Goal: Task Accomplishment & Management: Complete application form

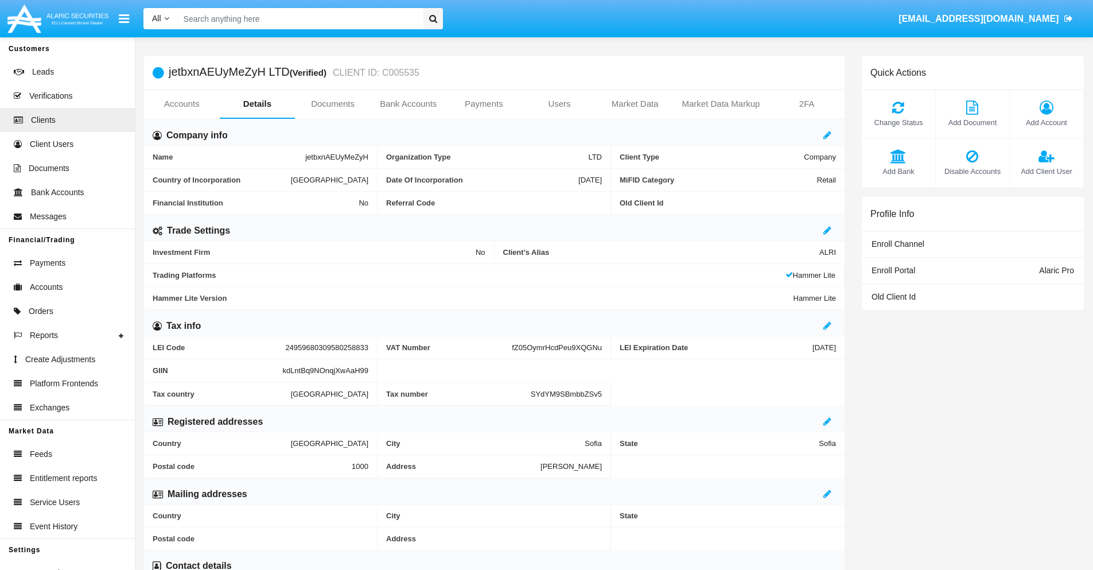
click at [1046, 122] on span "Add Account" at bounding box center [1047, 122] width 62 height 11
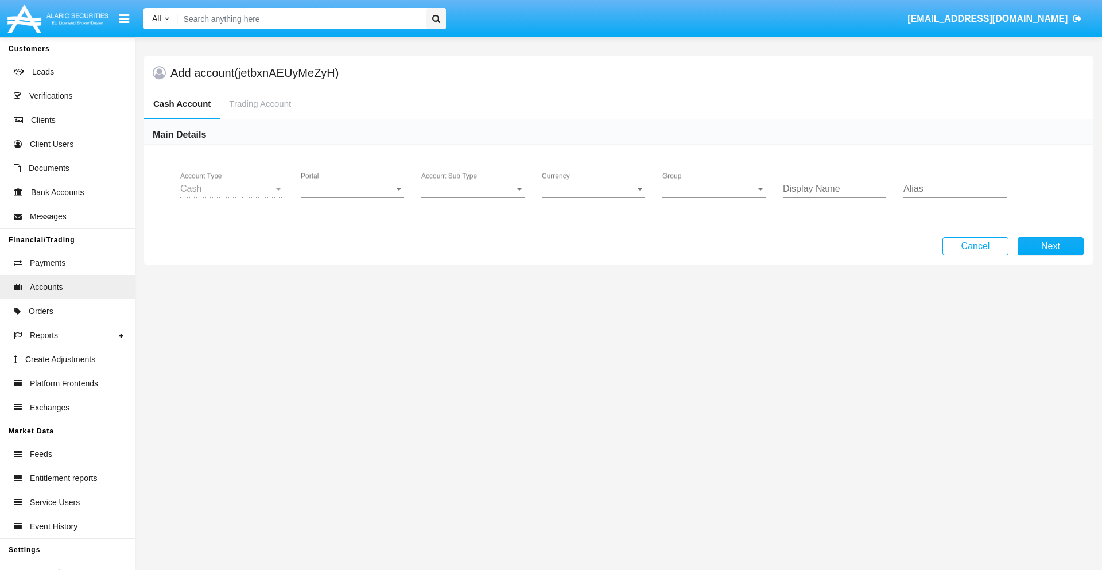
click at [352, 189] on span "Portal" at bounding box center [347, 189] width 93 height 10
click at [353, 197] on span "Alaric Pro" at bounding box center [345, 198] width 88 height 28
click at [473, 189] on span "Account Sub Type" at bounding box center [467, 189] width 93 height 10
click at [473, 197] on span "Trading Cash" at bounding box center [472, 198] width 103 height 28
click at [714, 189] on span "Group" at bounding box center [708, 189] width 93 height 10
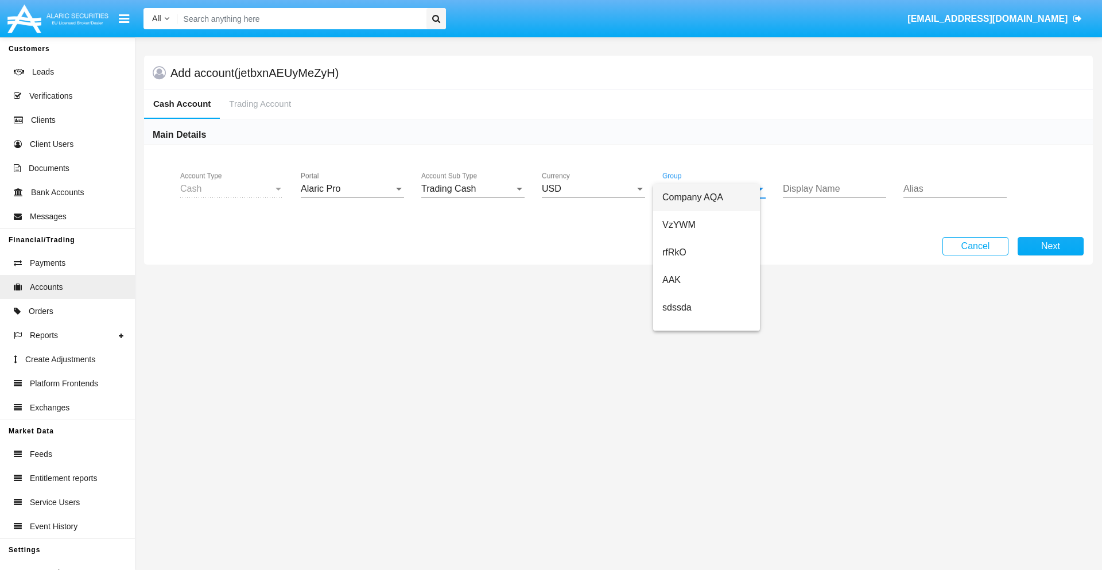
scroll to position [239, 0]
click at [715, 331] on span "ALARIC test" at bounding box center [715, 345] width 107 height 28
type input "white"
type input "fuchsia"
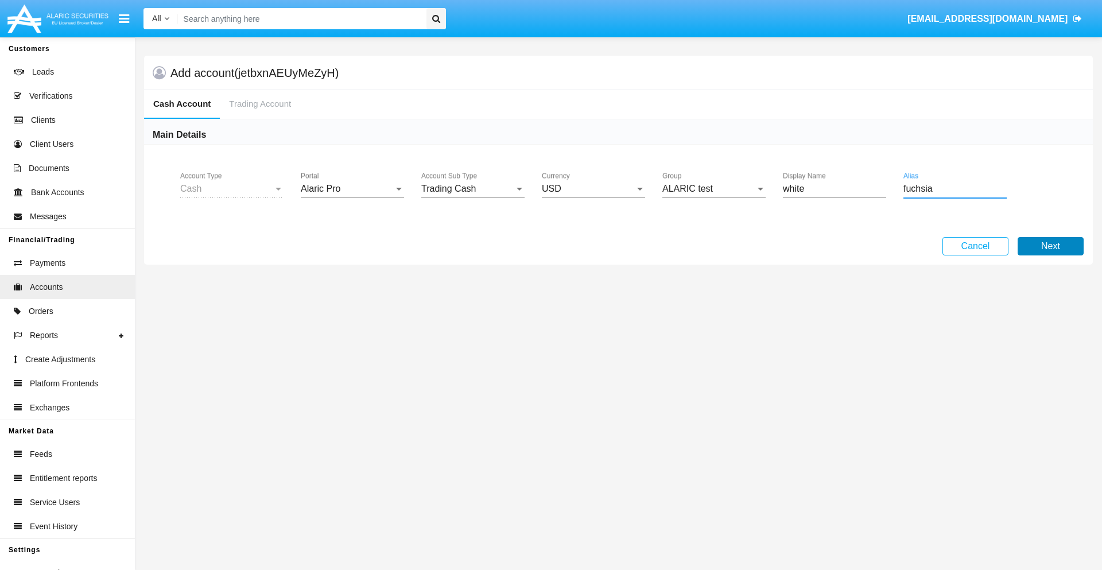
click at [1050, 246] on button "Next" at bounding box center [1050, 246] width 66 height 18
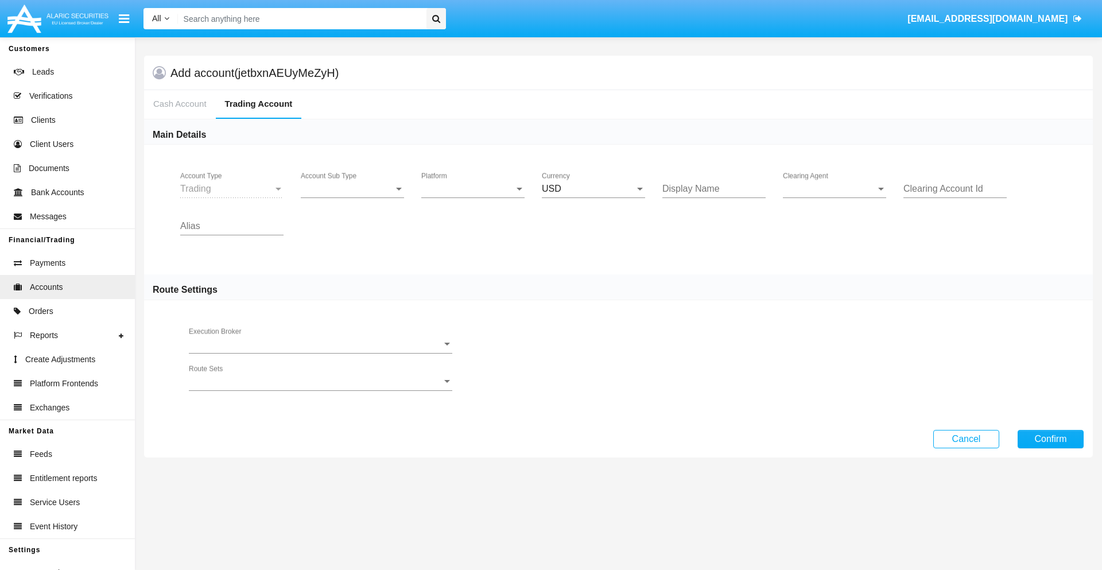
click at [352, 189] on span "Account Sub Type" at bounding box center [347, 189] width 93 height 10
click at [352, 197] on span "Trading" at bounding box center [352, 198] width 103 height 28
click at [473, 189] on span "Platform" at bounding box center [467, 189] width 93 height 10
click at [473, 197] on span "Hammer Lite" at bounding box center [472, 198] width 103 height 28
click at [834, 189] on span "Clearing Agent" at bounding box center [829, 189] width 93 height 10
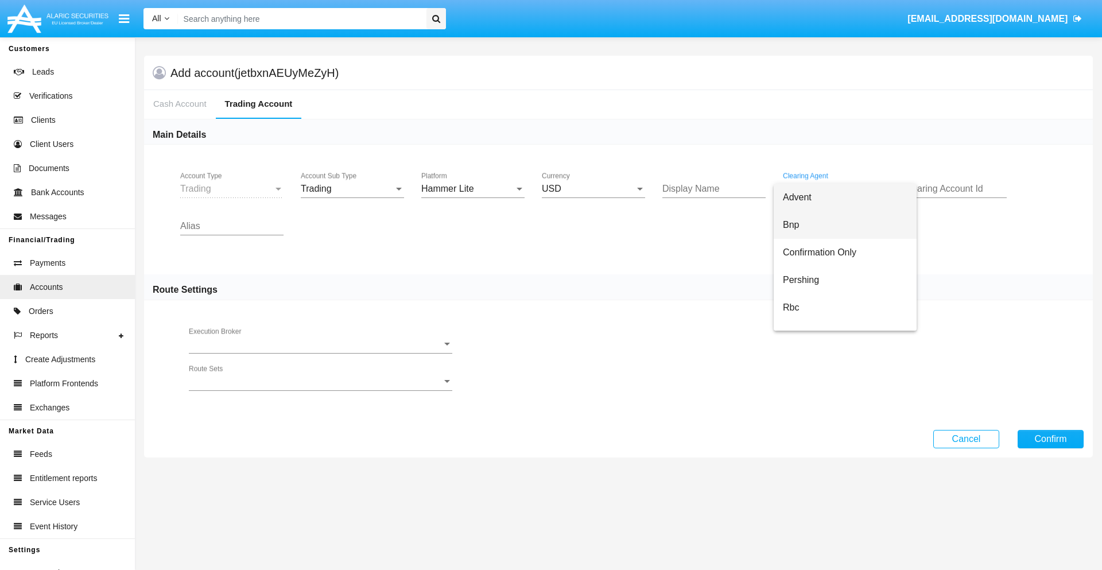
click at [845, 225] on span "Bnp" at bounding box center [845, 225] width 125 height 28
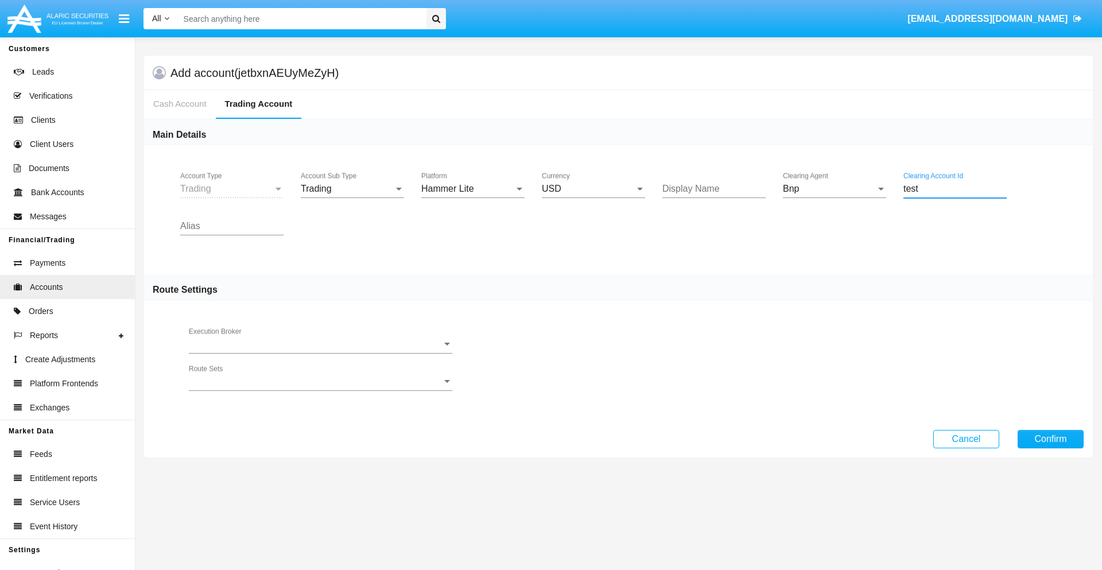
type input "test"
type input "violet"
click at [1050, 438] on button "Confirm" at bounding box center [1050, 439] width 66 height 18
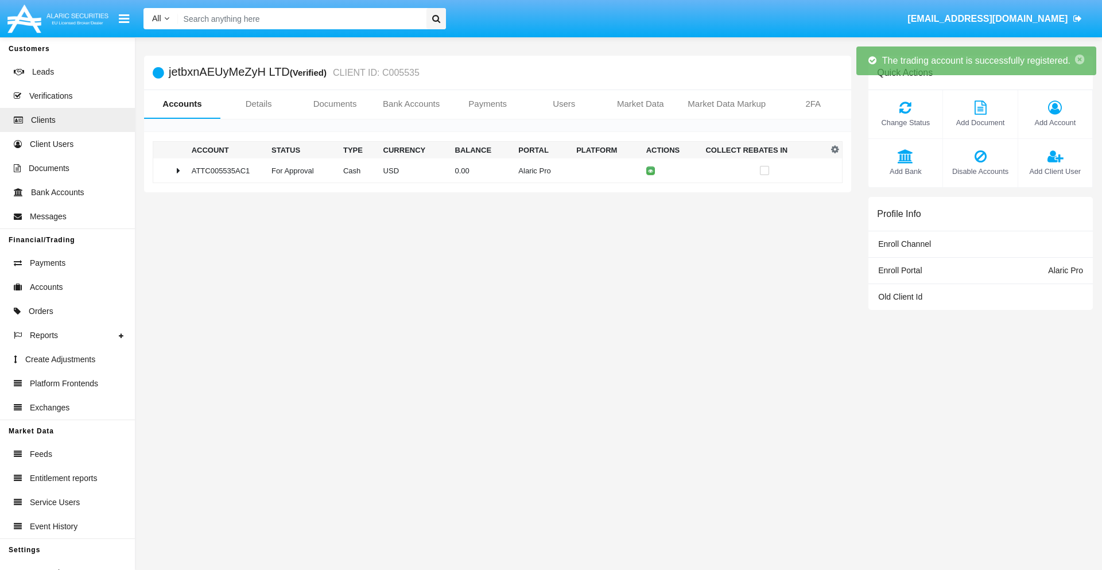
click at [493, 170] on td "0.00" at bounding box center [482, 170] width 64 height 25
click at [651, 170] on icon at bounding box center [653, 170] width 5 height 5
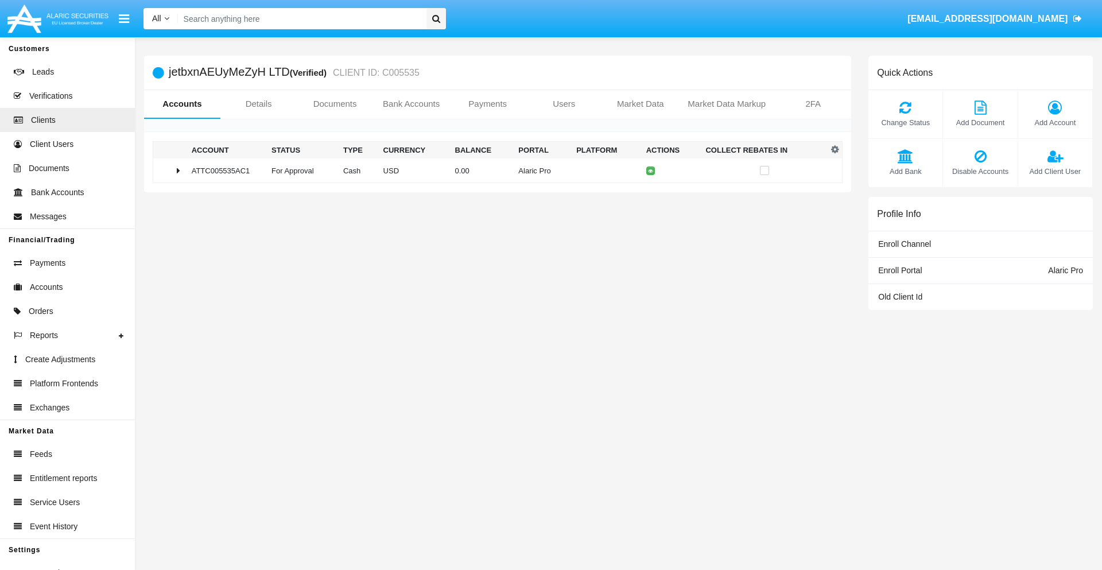
click at [493, 170] on td "0.00" at bounding box center [482, 170] width 64 height 25
click at [651, 195] on icon at bounding box center [653, 194] width 5 height 5
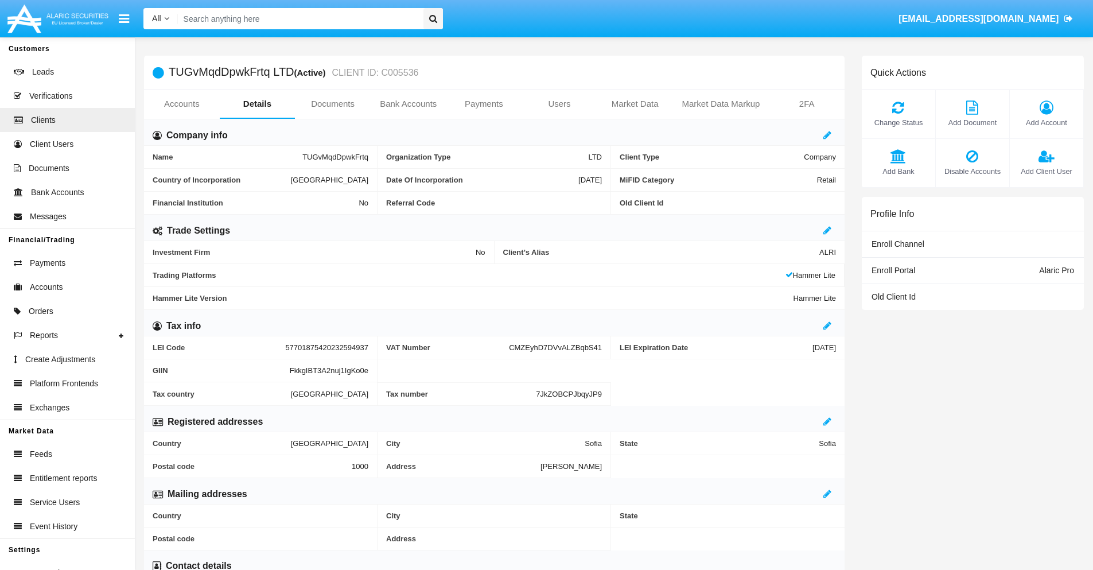
click at [181, 104] on link "Accounts" at bounding box center [182, 104] width 76 height 28
click at [1046, 122] on span "Add Account" at bounding box center [1047, 122] width 62 height 11
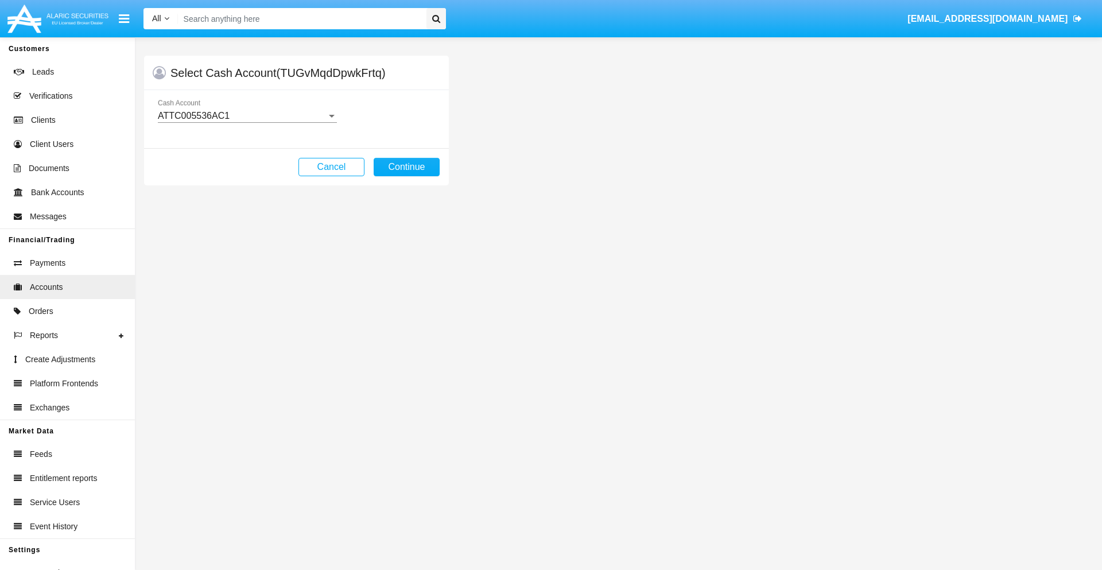
click at [247, 116] on div "ATTC005536AC1" at bounding box center [242, 116] width 169 height 10
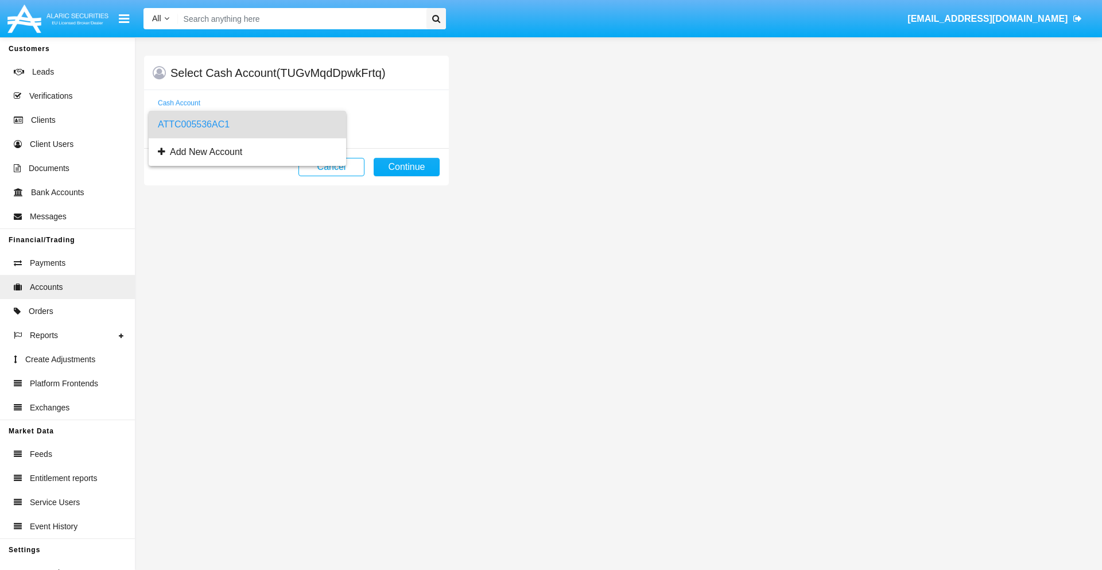
click at [247, 125] on span "ATTC005536AC1" at bounding box center [247, 125] width 179 height 28
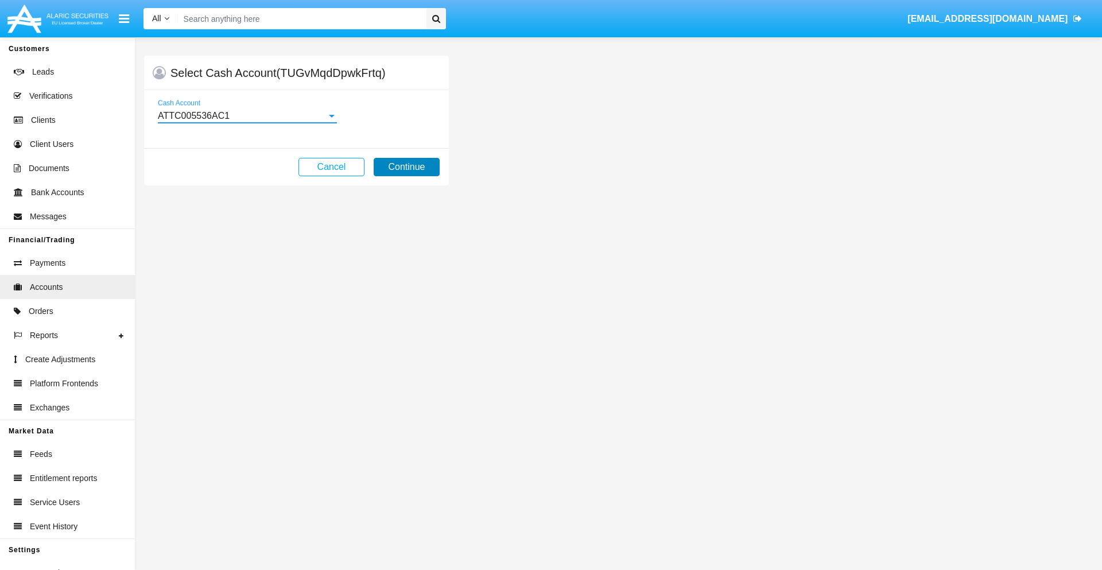
click at [406, 167] on button "Continue" at bounding box center [407, 167] width 66 height 18
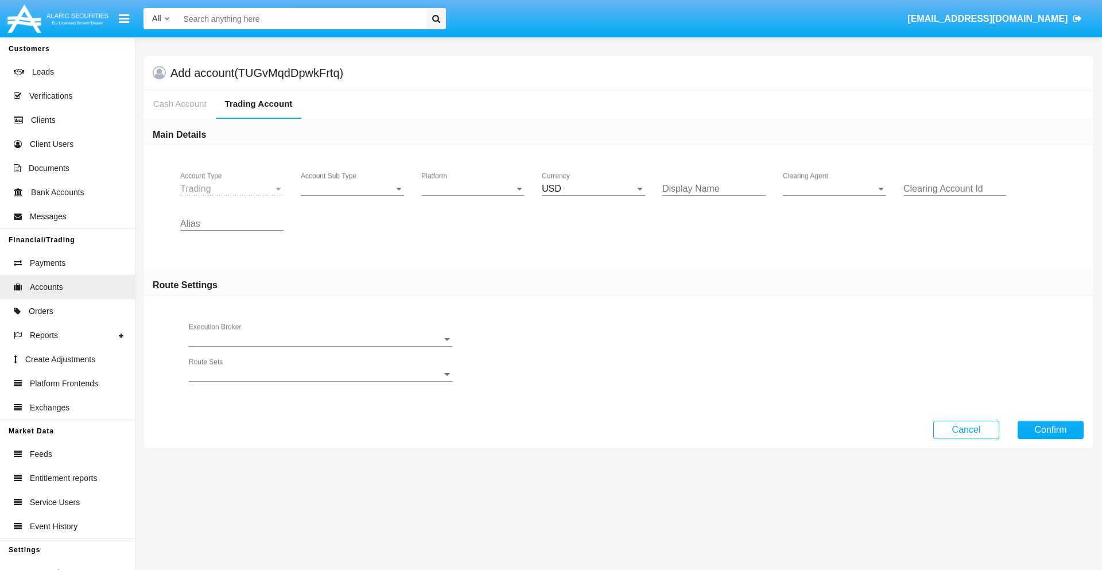
click at [352, 189] on span "Account Sub Type" at bounding box center [347, 189] width 93 height 10
click at [352, 197] on span "Trading" at bounding box center [352, 198] width 103 height 28
click at [473, 189] on span "Platform" at bounding box center [467, 189] width 93 height 10
click at [473, 197] on span "Hammer Lite" at bounding box center [472, 198] width 103 height 28
click at [834, 189] on span "Clearing Agent" at bounding box center [829, 189] width 93 height 10
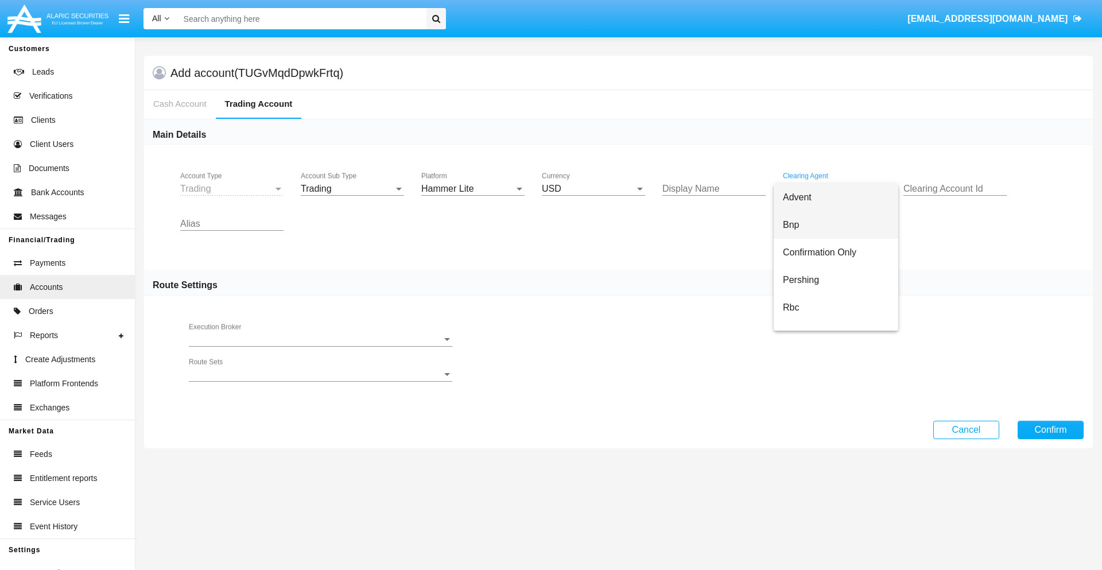
click at [845, 225] on span "Bnp" at bounding box center [836, 225] width 106 height 28
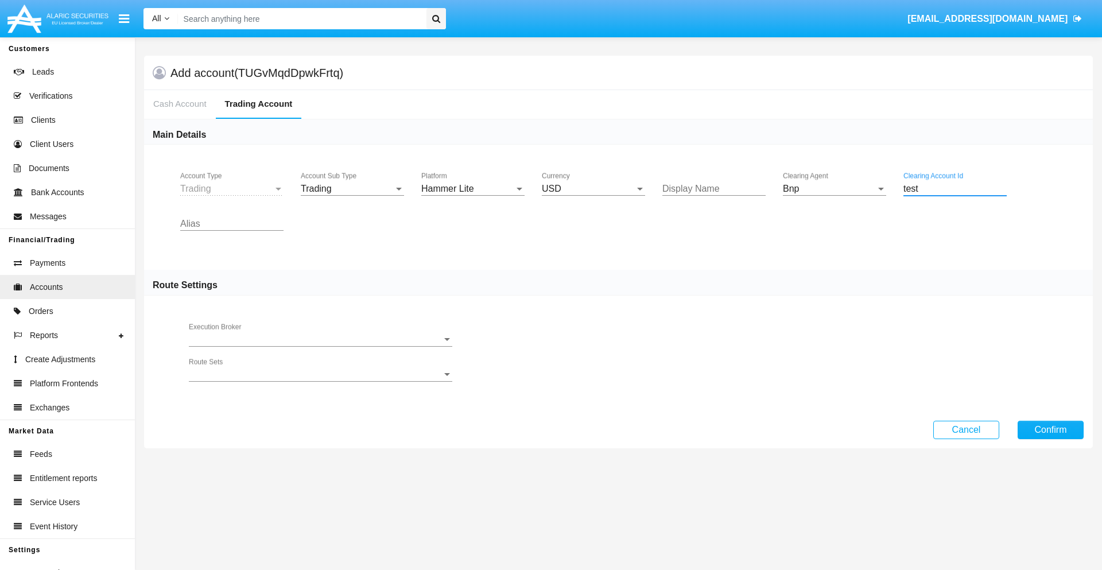
type input "test"
type input "cyan"
type input "silver"
click at [1050, 429] on button "Confirm" at bounding box center [1050, 430] width 66 height 18
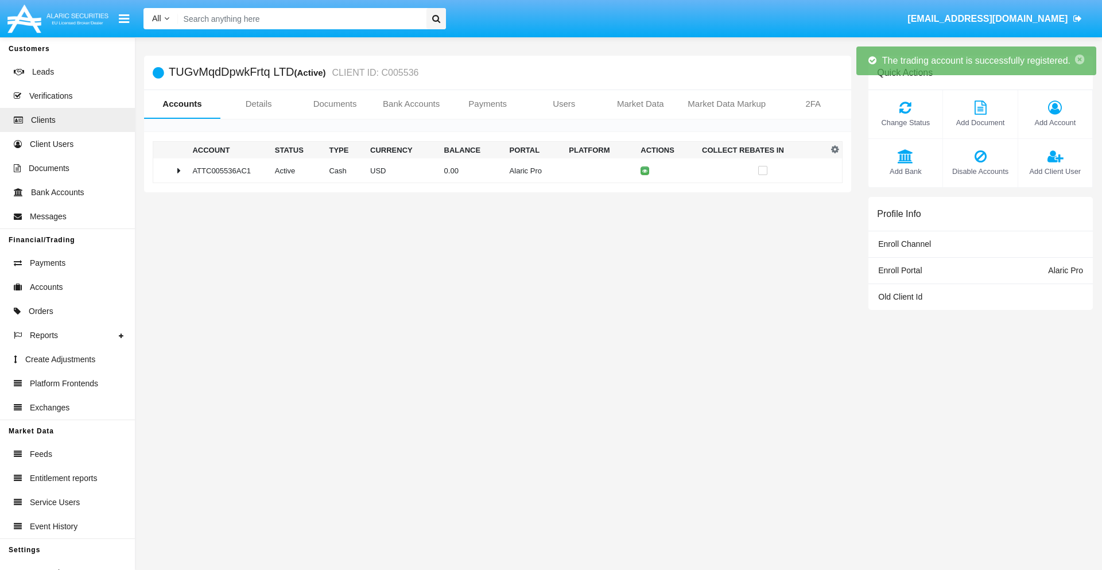
click at [493, 170] on td "0.00" at bounding box center [472, 170] width 65 height 25
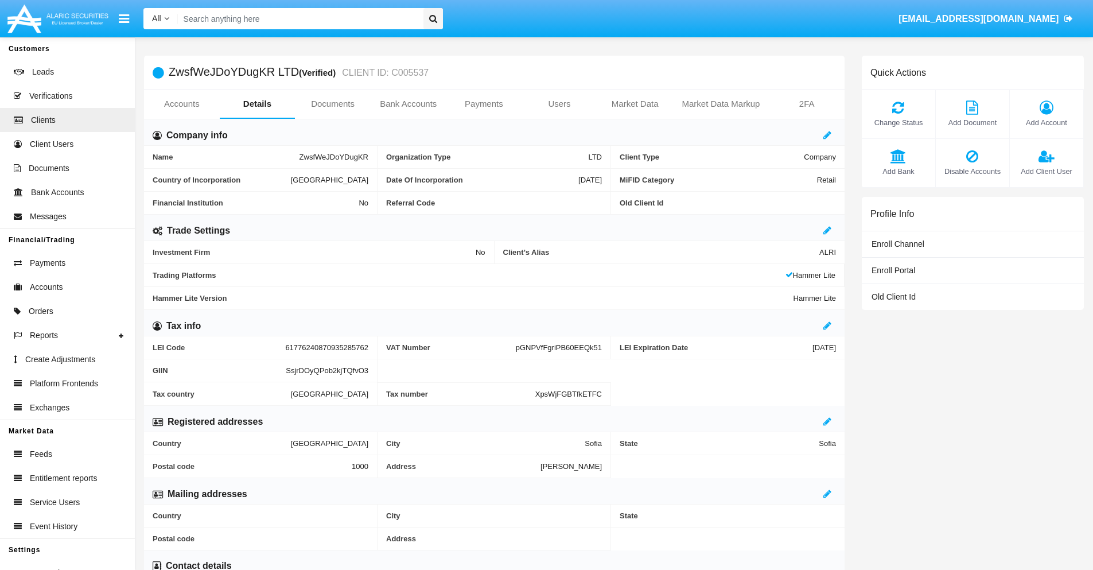
click at [181, 104] on link "Accounts" at bounding box center [182, 104] width 76 height 28
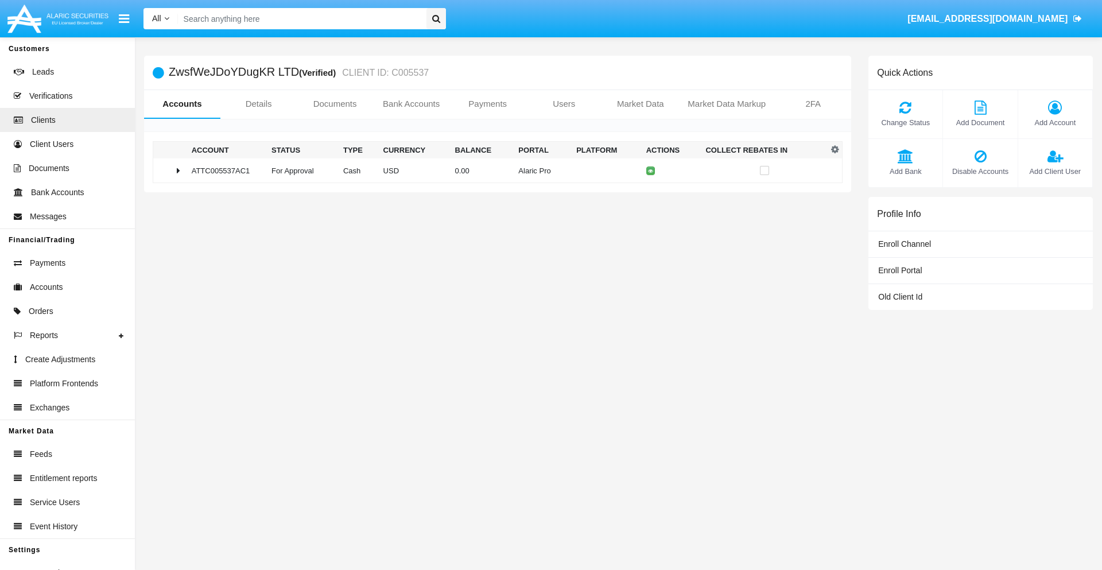
click at [905, 122] on span "Change Status" at bounding box center [905, 122] width 63 height 11
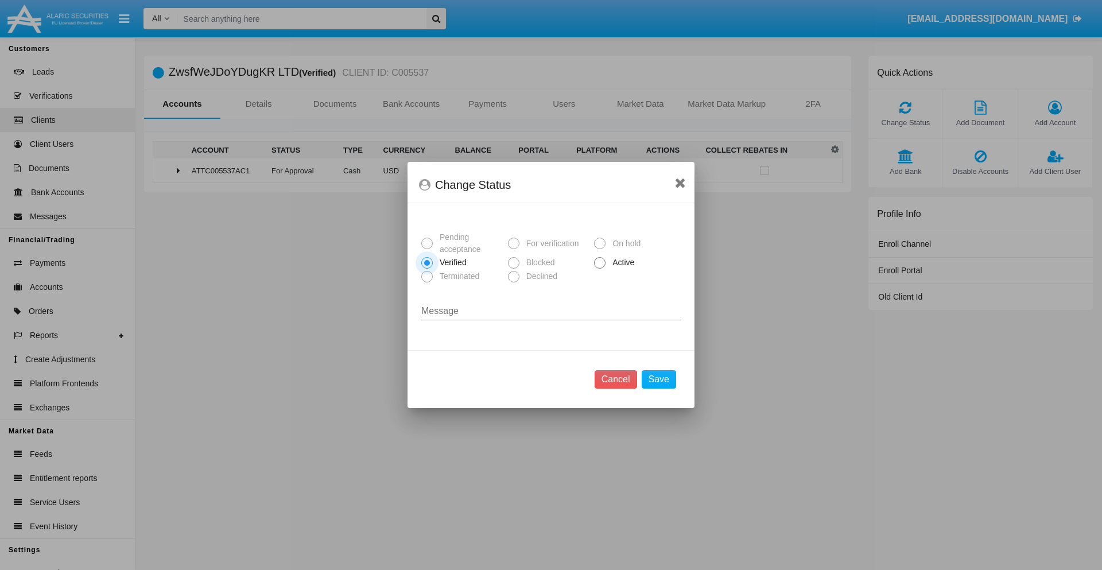
click at [621, 262] on span "Active" at bounding box center [621, 263] width 32 height 12
click at [600, 269] on input "Active" at bounding box center [599, 269] width 1 height 1
radio input "true"
click at [658, 379] on button "Save" at bounding box center [659, 379] width 34 height 18
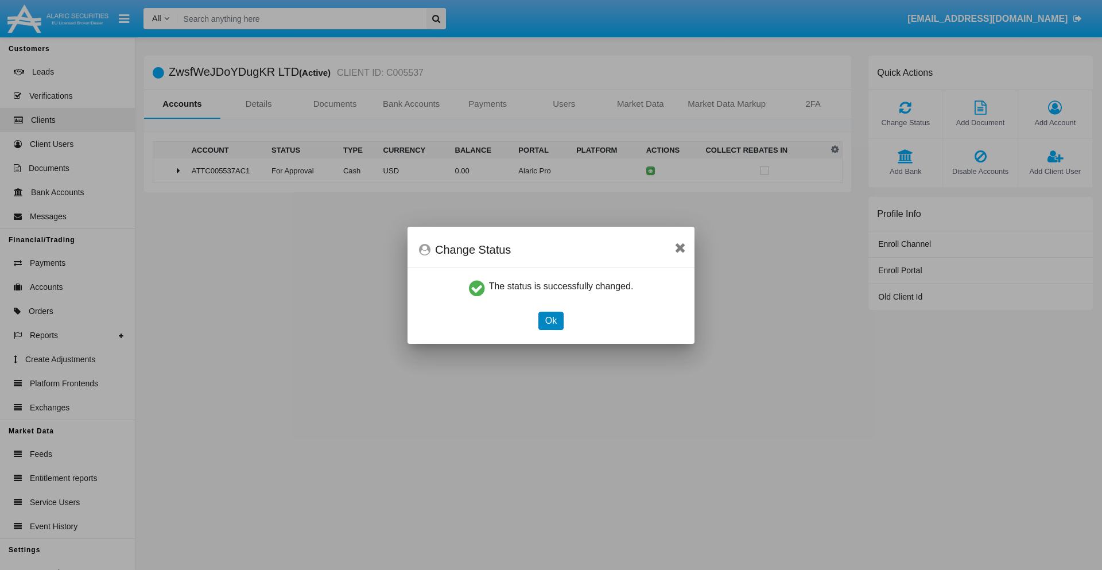
click at [550, 320] on button "Ok" at bounding box center [550, 321] width 25 height 18
